Goal: Information Seeking & Learning: Compare options

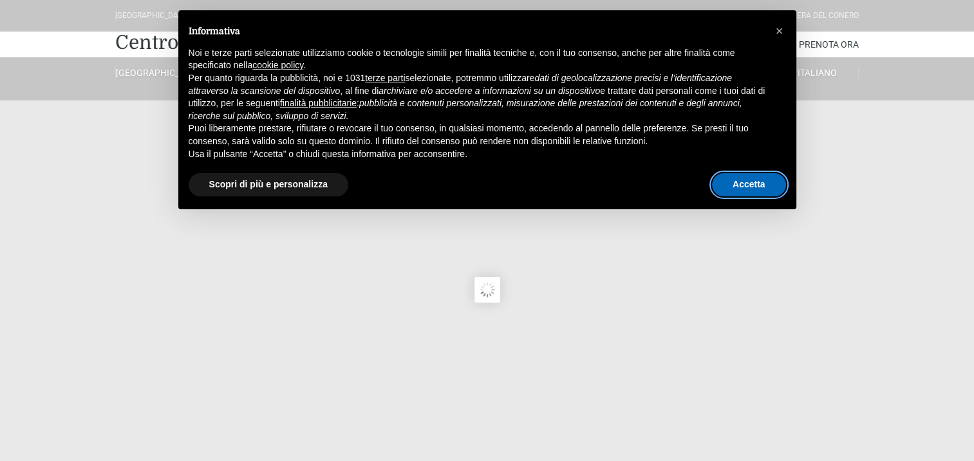
click at [744, 186] on button "Accetta" at bounding box center [749, 184] width 74 height 23
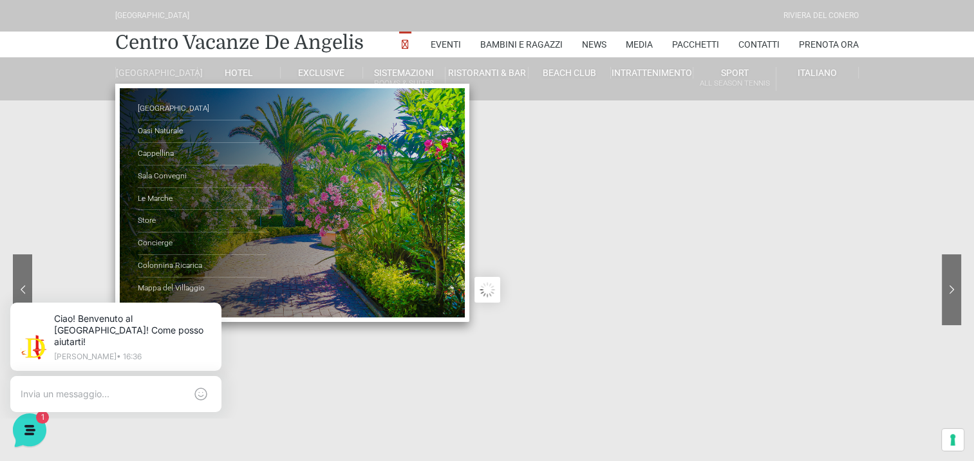
click at [154, 77] on link "[GEOGRAPHIC_DATA]" at bounding box center [156, 73] width 82 height 12
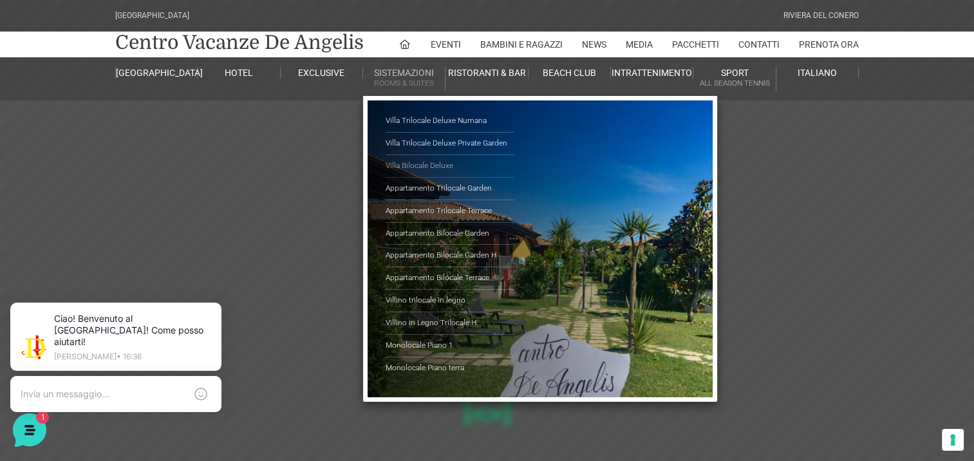
click at [420, 162] on link "Villa Bilocale Deluxe" at bounding box center [450, 166] width 129 height 23
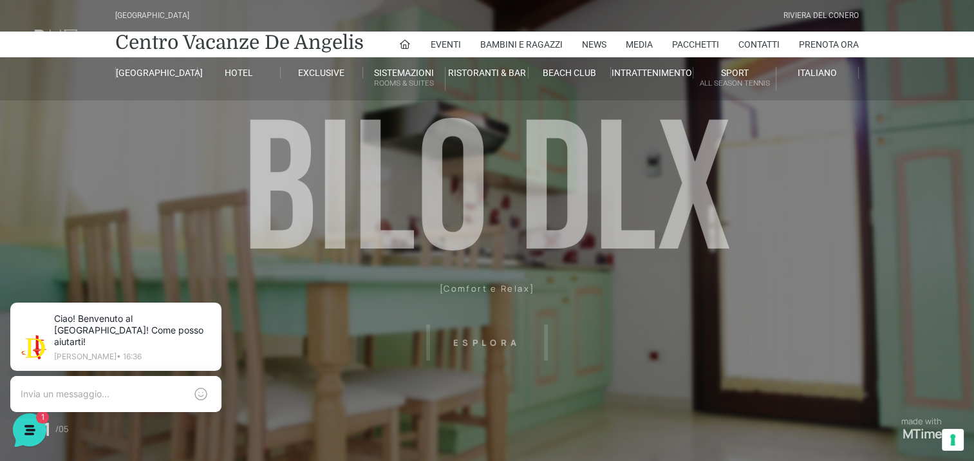
click at [469, 342] on header "[GEOGRAPHIC_DATA] [GEOGRAPHIC_DATA] Centro Vacanze [GEOGRAPHIC_DATA] Eventi Mis…" at bounding box center [487, 289] width 974 height 579
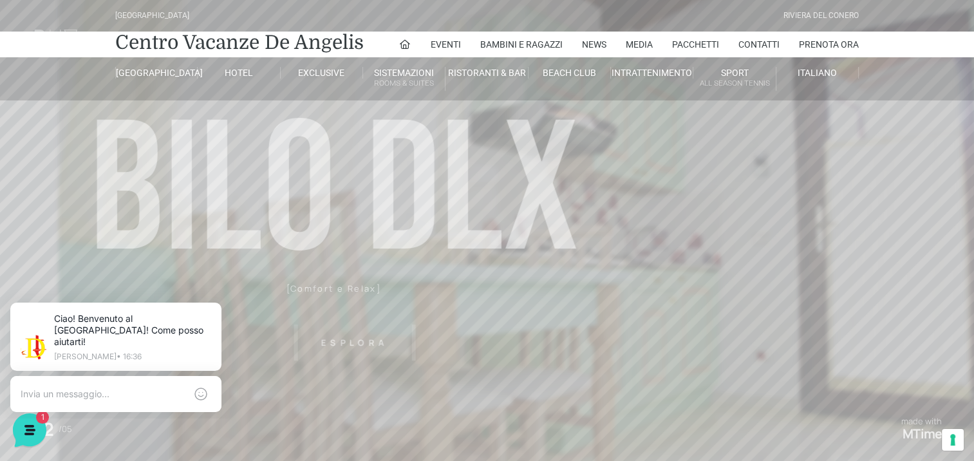
click at [487, 342] on header "Villaggio Hotel Resort Riviera Del Conero Centro Vacanze De Angelis Eventi Miss…" at bounding box center [487, 289] width 974 height 579
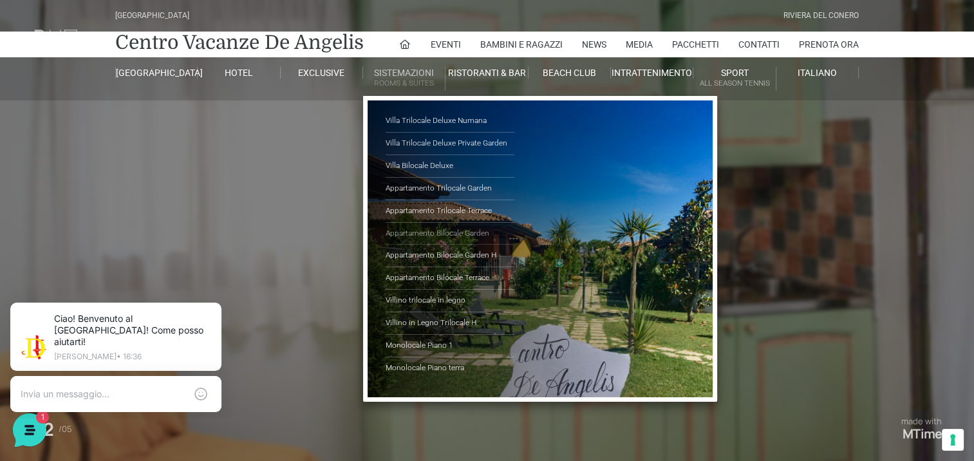
click at [422, 227] on link "Appartamento Bilocale Garden" at bounding box center [450, 234] width 129 height 23
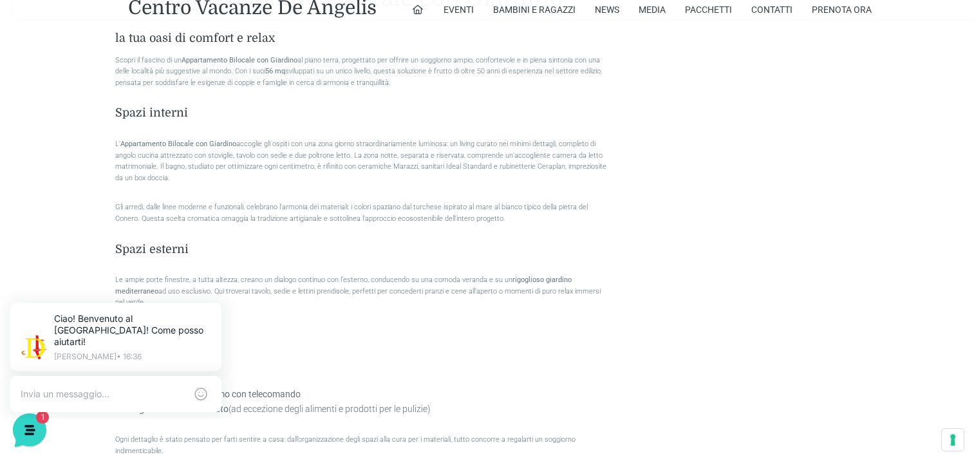
scroll to position [806, 0]
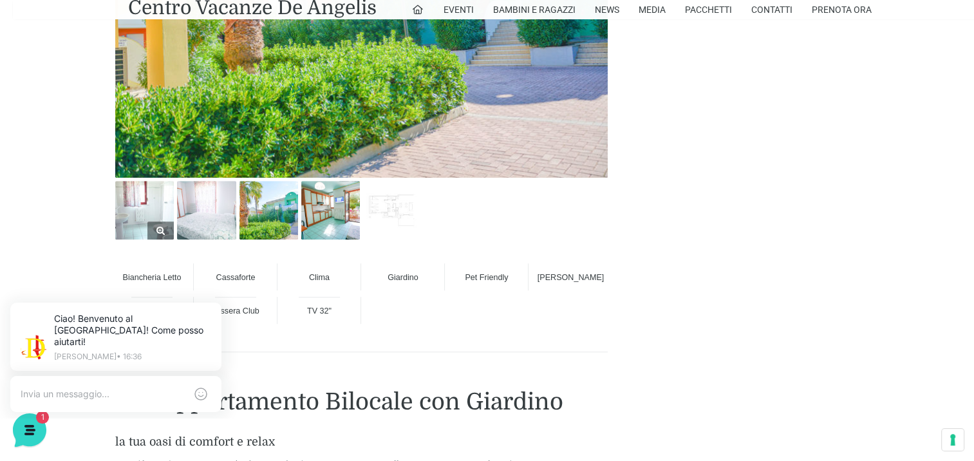
click at [134, 205] on img at bounding box center [144, 210] width 59 height 59
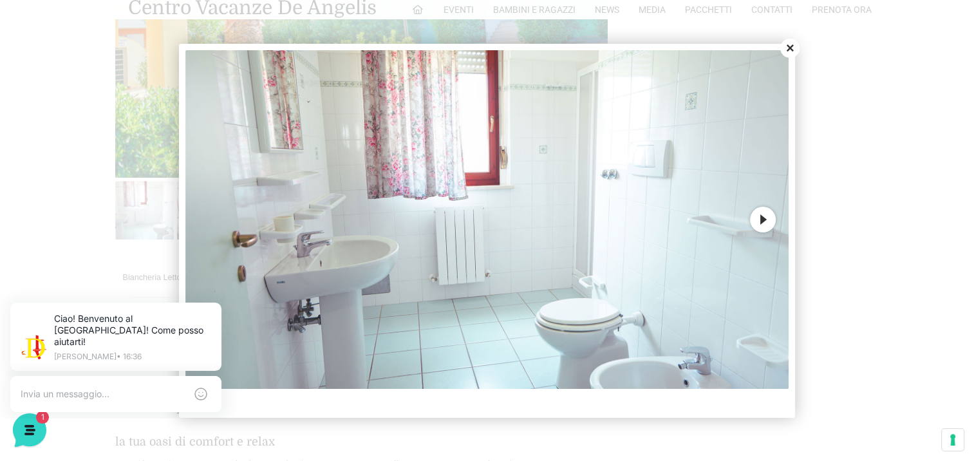
click at [760, 222] on button "Next" at bounding box center [763, 220] width 26 height 26
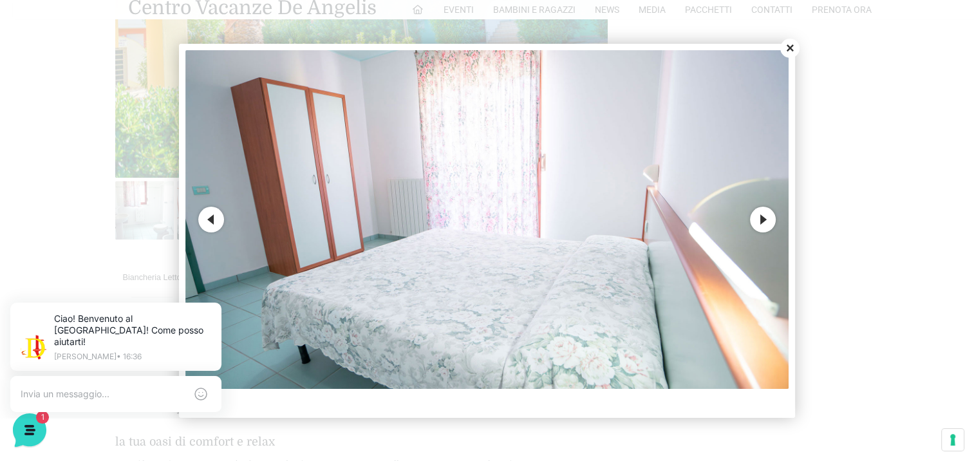
click at [760, 222] on button "Next" at bounding box center [763, 220] width 26 height 26
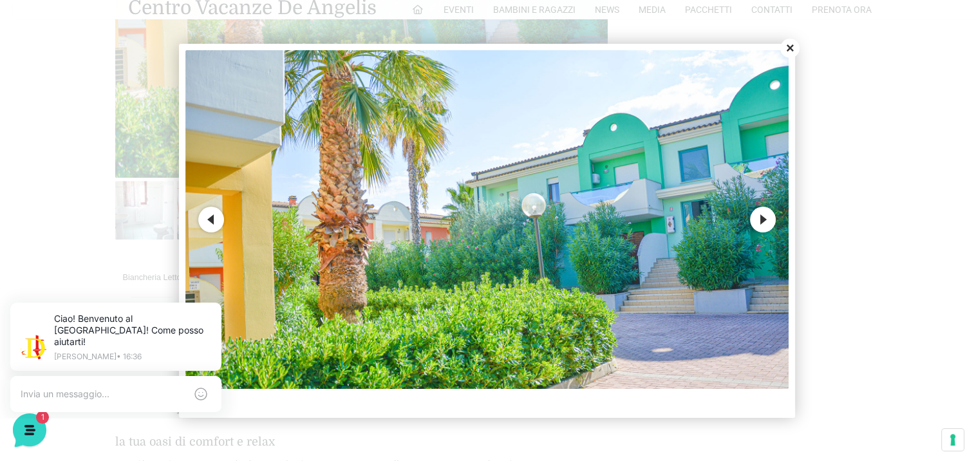
click at [760, 222] on button "Next" at bounding box center [763, 220] width 26 height 26
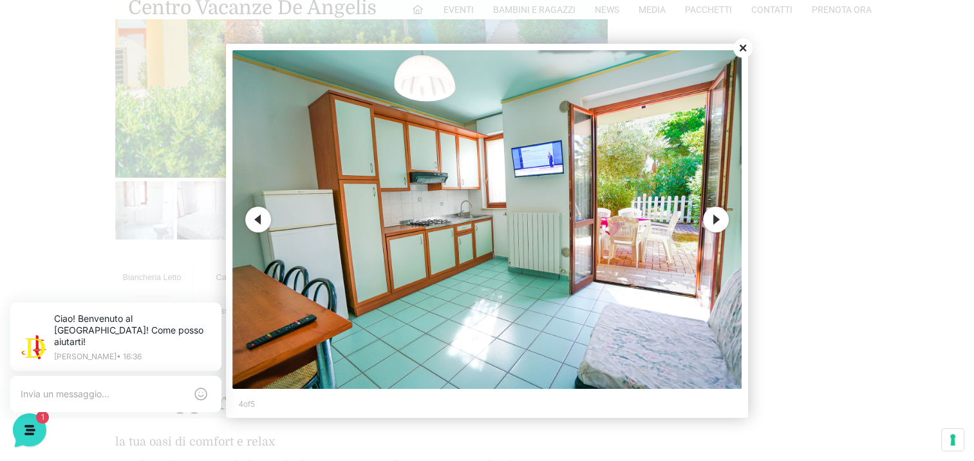
click at [760, 222] on div at bounding box center [487, 230] width 974 height 461
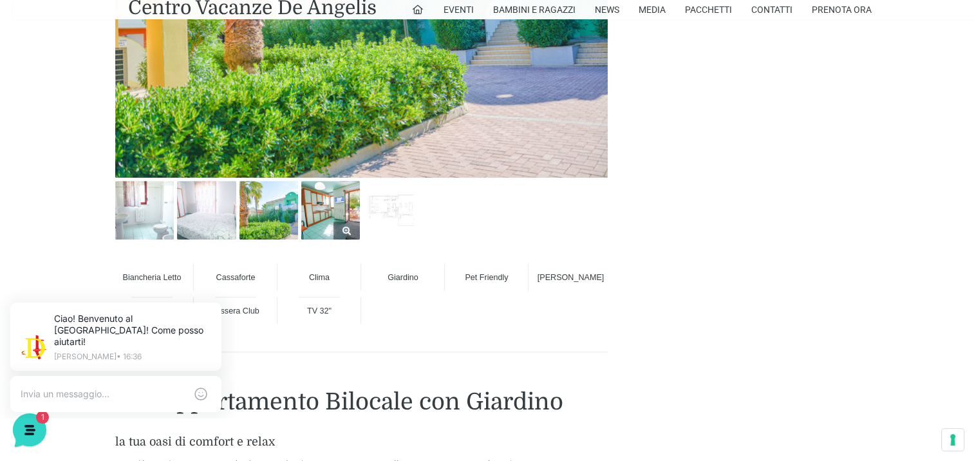
click at [319, 207] on img at bounding box center [330, 210] width 59 height 59
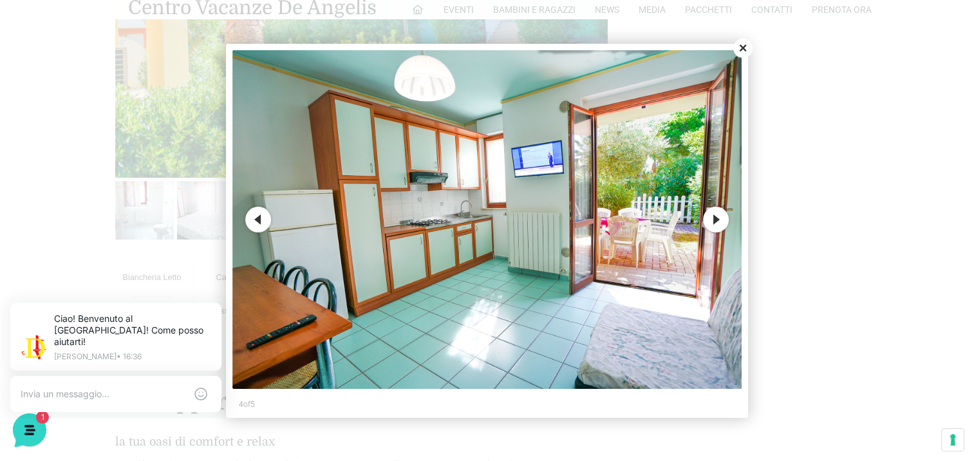
click at [713, 221] on button "Next" at bounding box center [716, 220] width 26 height 26
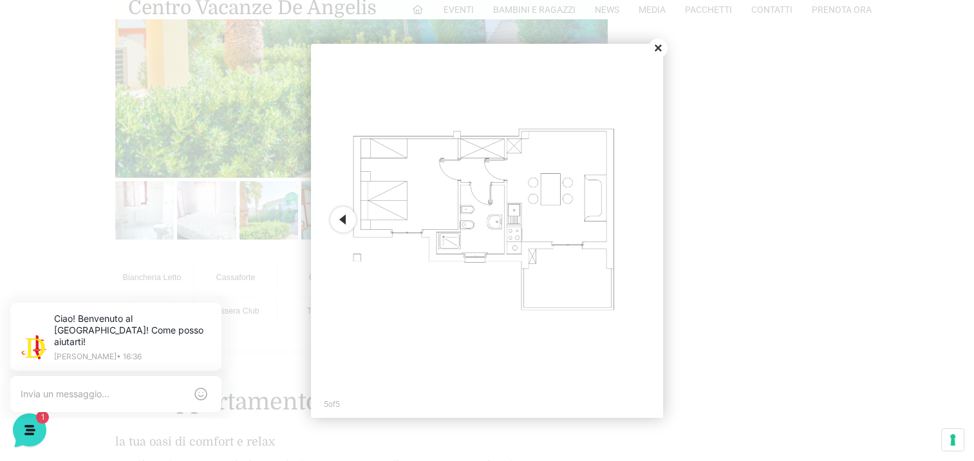
click at [659, 44] on button "Close" at bounding box center [657, 48] width 19 height 19
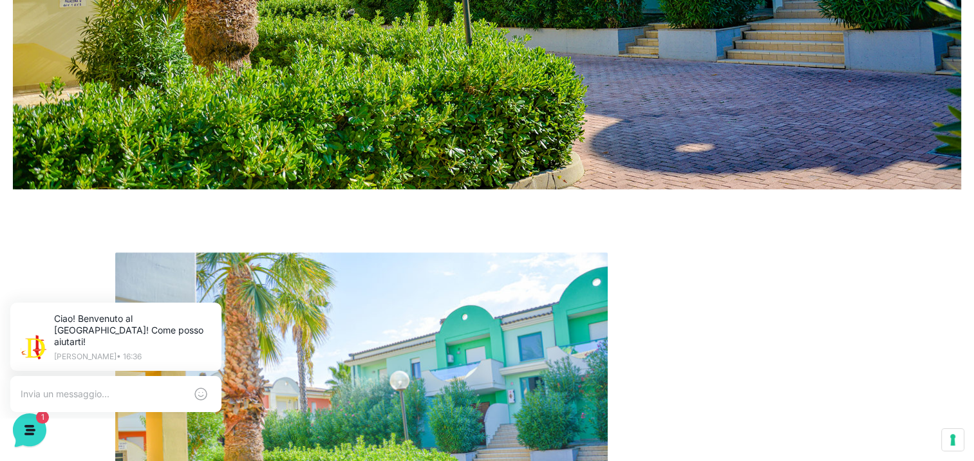
scroll to position [0, 0]
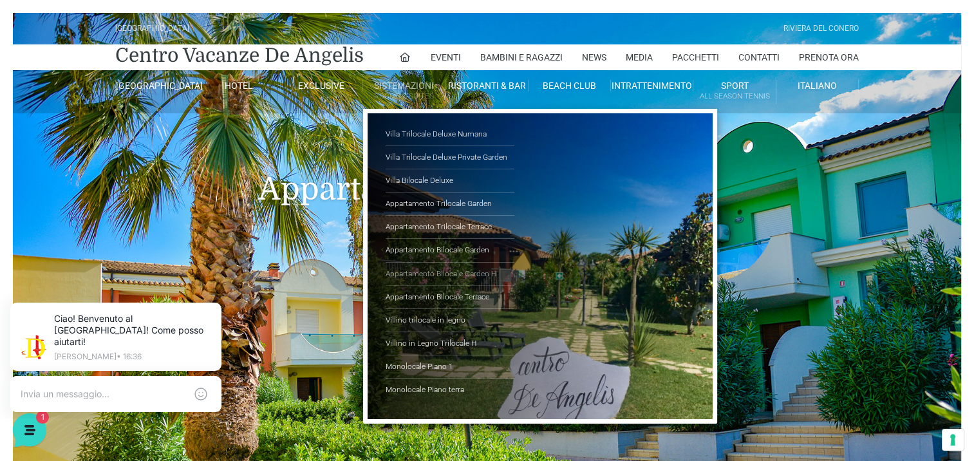
click at [402, 270] on link "Appartamento Bilocale Garden H" at bounding box center [450, 274] width 129 height 23
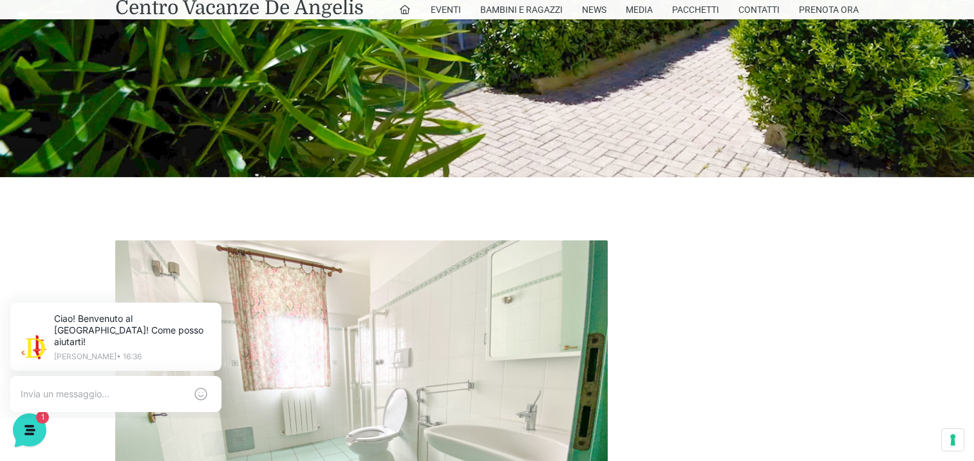
scroll to position [806, 0]
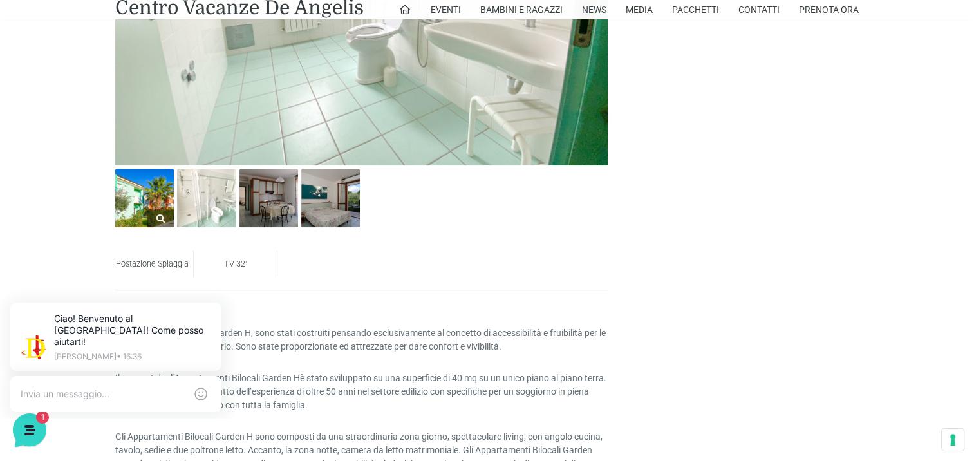
click at [149, 197] on img at bounding box center [144, 198] width 59 height 59
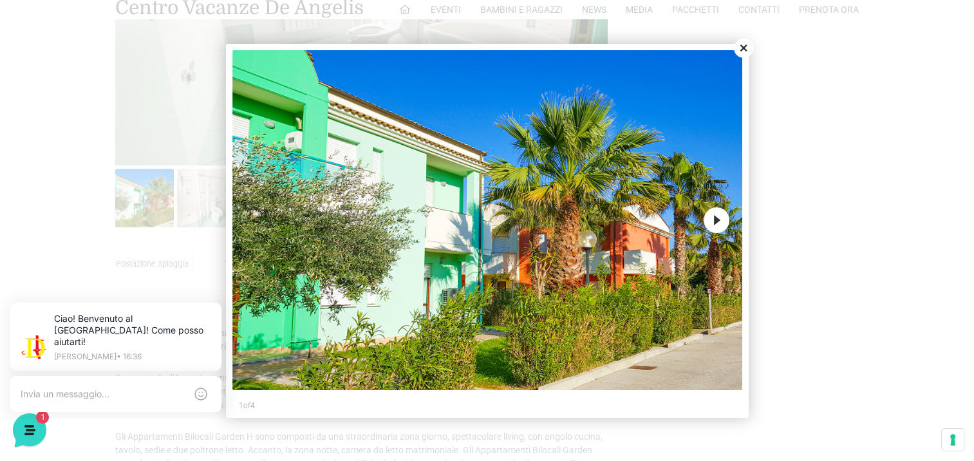
click at [745, 49] on button "Close" at bounding box center [743, 48] width 19 height 19
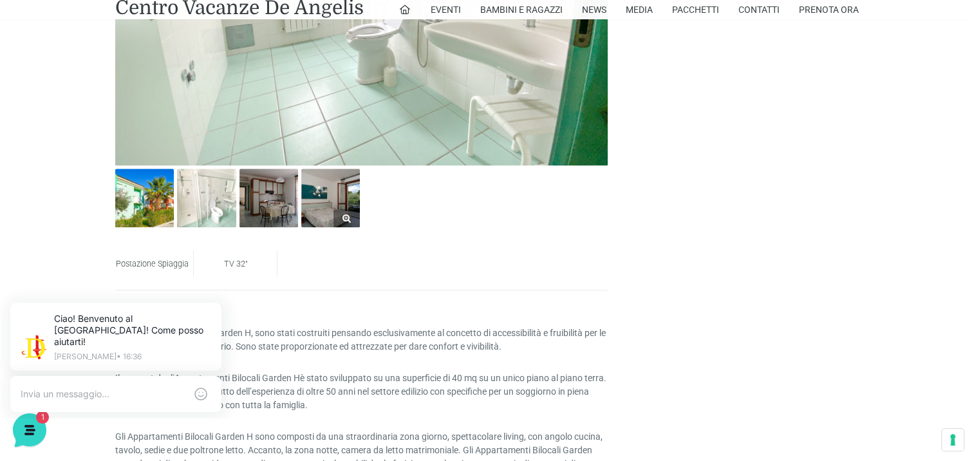
click at [315, 207] on img at bounding box center [330, 198] width 59 height 59
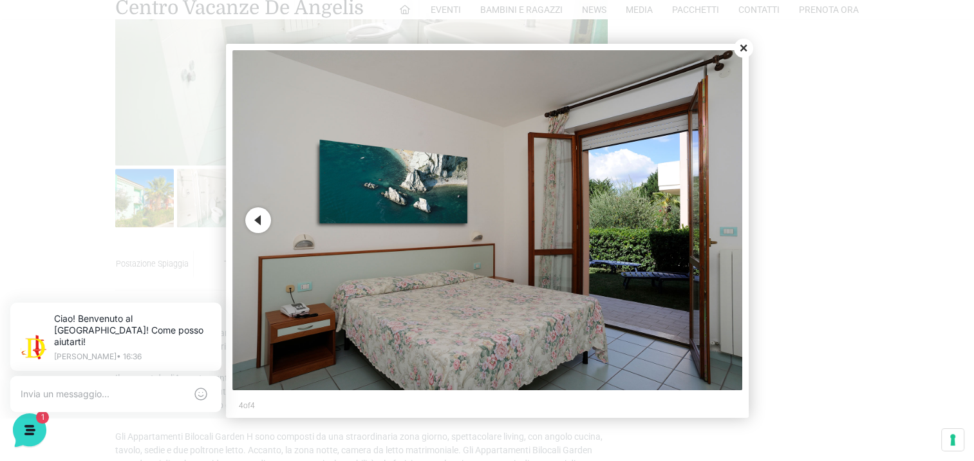
click at [743, 46] on button "Close" at bounding box center [743, 48] width 19 height 19
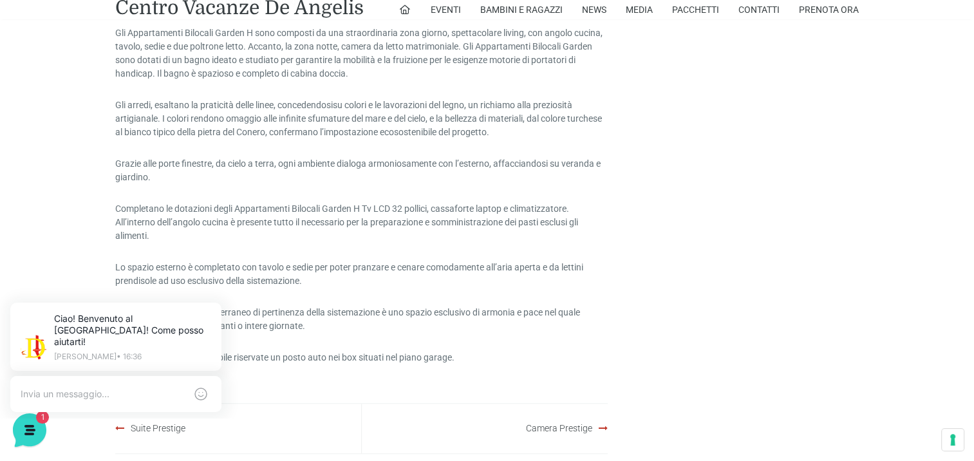
scroll to position [1602, 0]
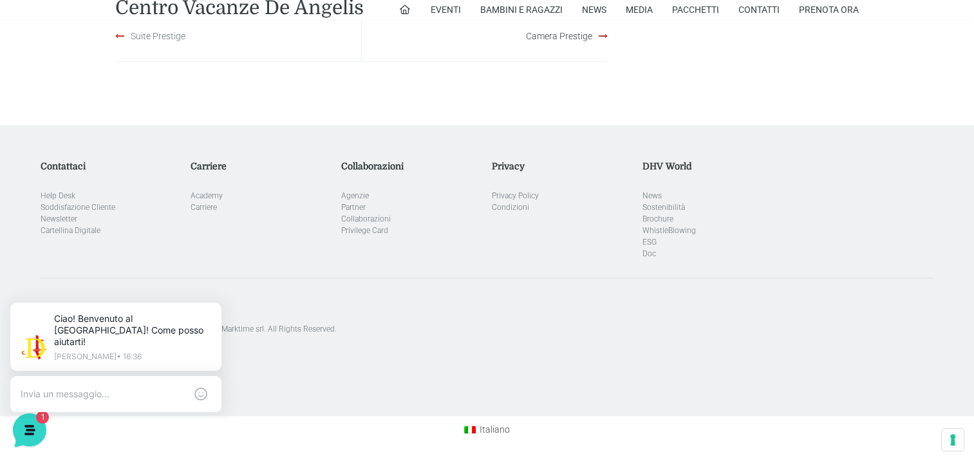
click at [142, 31] on link "Suite Prestige" at bounding box center [158, 36] width 55 height 10
